Goal: Information Seeking & Learning: Learn about a topic

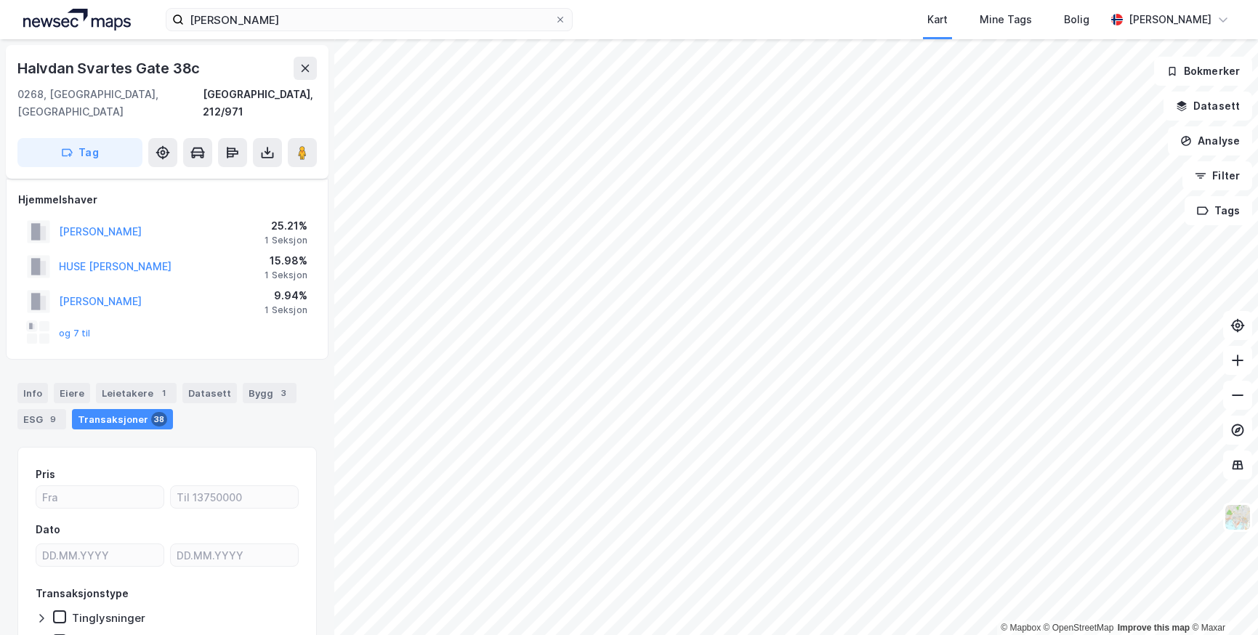
scroll to position [67, 0]
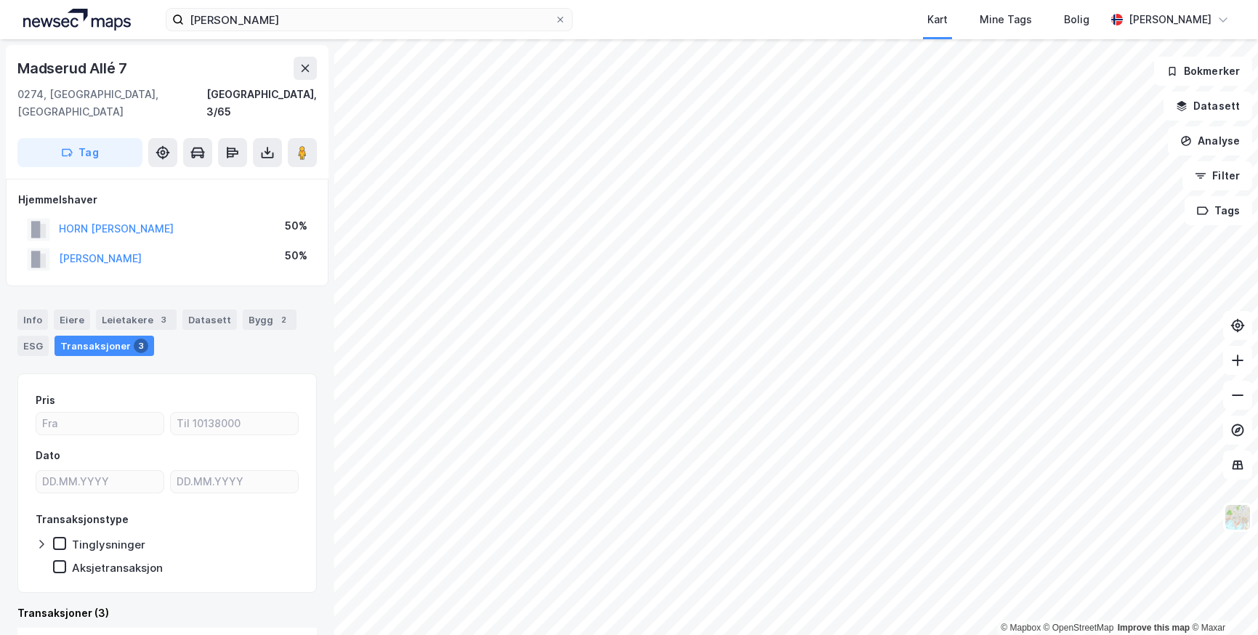
click at [1257, 273] on html "[PERSON_NAME] Kart Mine Tags Bolig [PERSON_NAME] © Mapbox © OpenStreetMap Impro…" at bounding box center [629, 317] width 1258 height 635
click at [1257, 302] on html "[PERSON_NAME] Kart Mine Tags Bolig [PERSON_NAME] © Mapbox © OpenStreetMap Impro…" at bounding box center [629, 317] width 1258 height 635
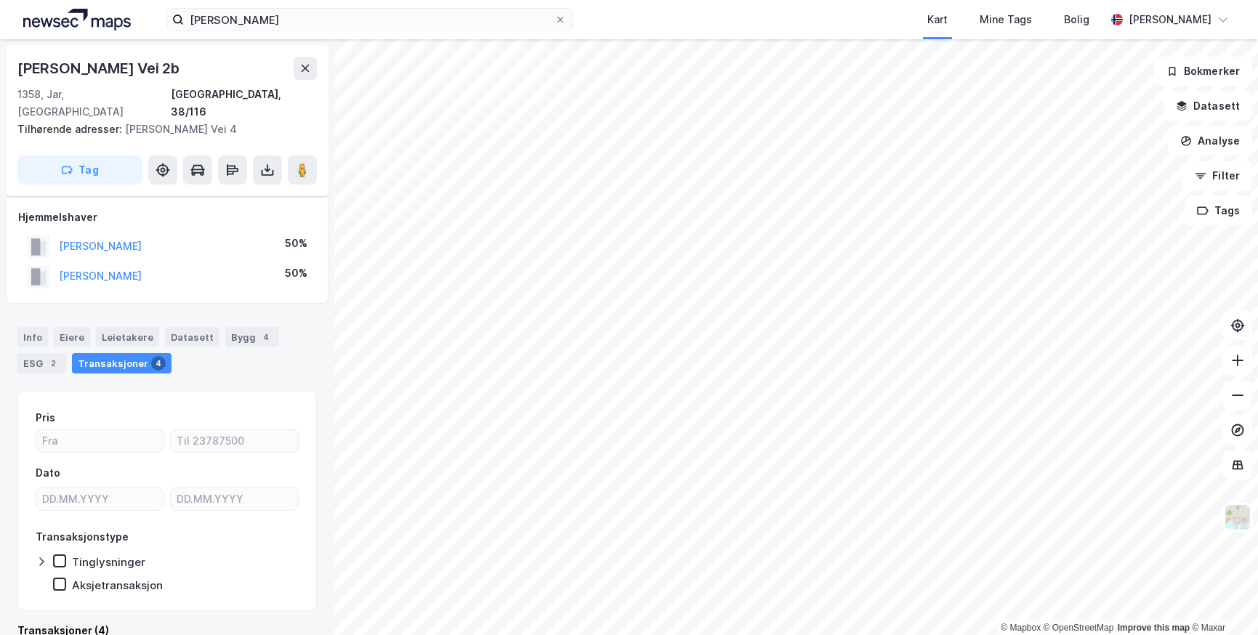
scroll to position [10, 0]
